Goal: Contribute content

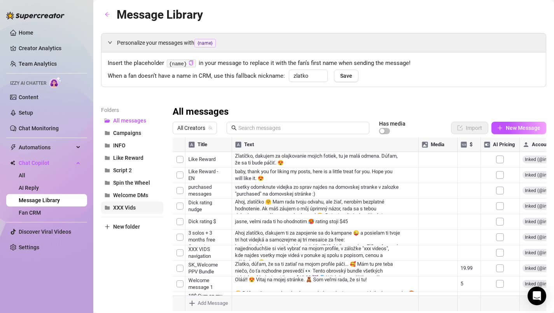
click at [126, 208] on span "XXX Vids" at bounding box center [124, 207] width 23 height 6
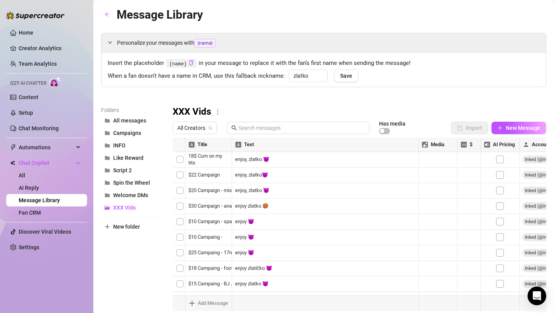
click at [426, 236] on div at bounding box center [359, 224] width 373 height 173
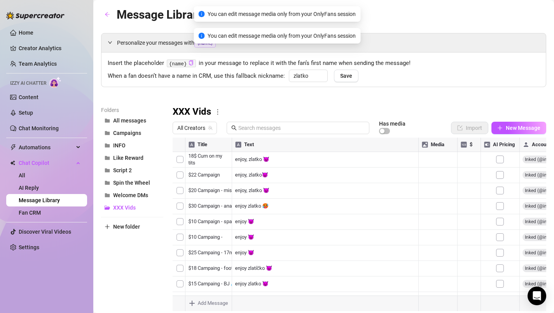
click at [426, 236] on div at bounding box center [359, 224] width 373 height 173
click at [225, 233] on div at bounding box center [359, 224] width 373 height 173
click at [195, 236] on div at bounding box center [359, 224] width 373 height 173
click at [195, 236] on textarea "$10 Campaing -" at bounding box center [209, 235] width 48 height 7
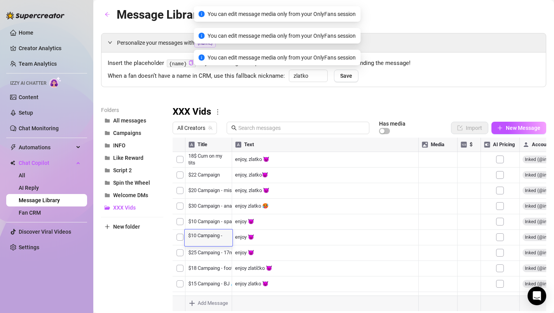
click at [195, 236] on textarea "$10 Campaing -" at bounding box center [209, 235] width 48 height 7
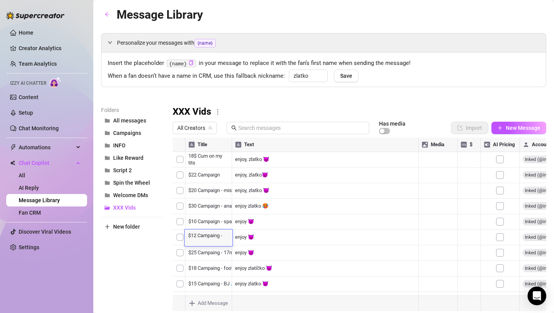
click at [227, 237] on textarea "$12 Campaing -" at bounding box center [209, 235] width 48 height 7
type textarea "$12 Campaing - solo"
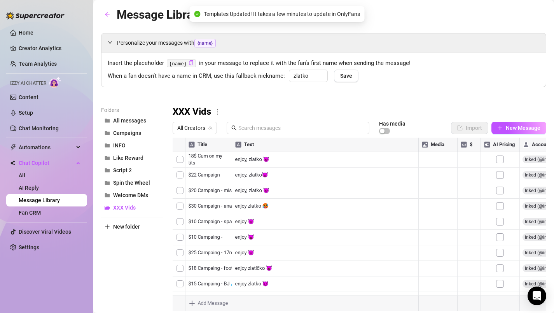
click at [212, 240] on div at bounding box center [359, 224] width 373 height 173
click at [221, 235] on textarea "$12 Campaing - solo" at bounding box center [209, 235] width 48 height 7
click at [215, 235] on textarea "$12 - solo" at bounding box center [209, 235] width 48 height 7
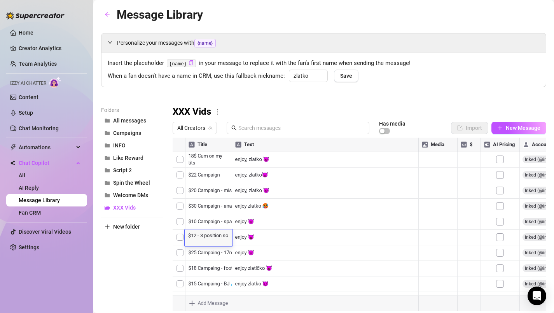
scroll to position [7, 0]
type textarea "$12 - 3 position solo"
